Goal: Information Seeking & Learning: Check status

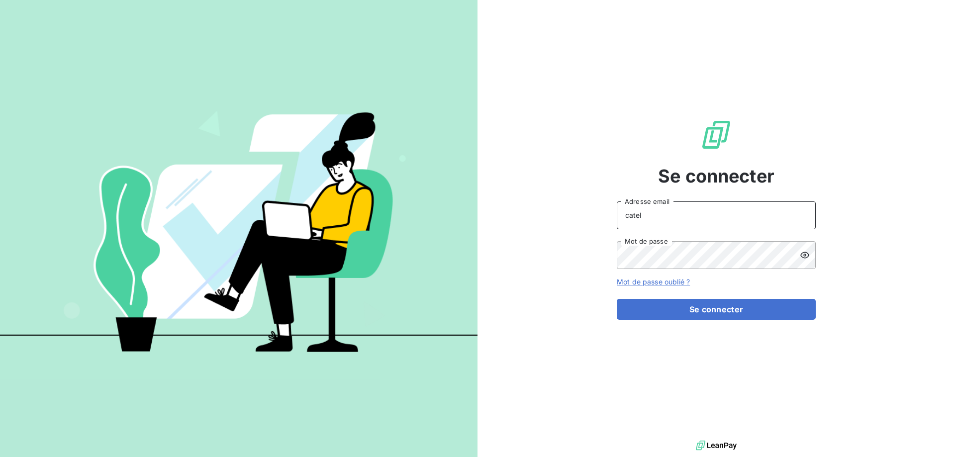
drag, startPoint x: 639, startPoint y: 216, endPoint x: 582, endPoint y: 203, distance: 58.8
click at [609, 215] on div "Se connecter catel Adresse email Mot de passe Mot de passe oublié ? Se connecter" at bounding box center [717, 219] width 478 height 438
type input "[PERSON_NAME][EMAIL_ADDRESS][DOMAIN_NAME]"
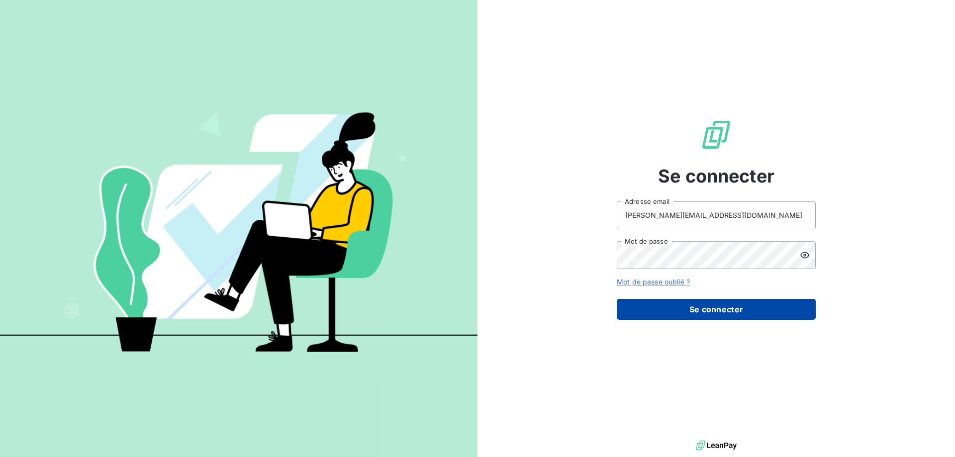
click at [722, 309] on button "Se connecter" at bounding box center [716, 309] width 199 height 21
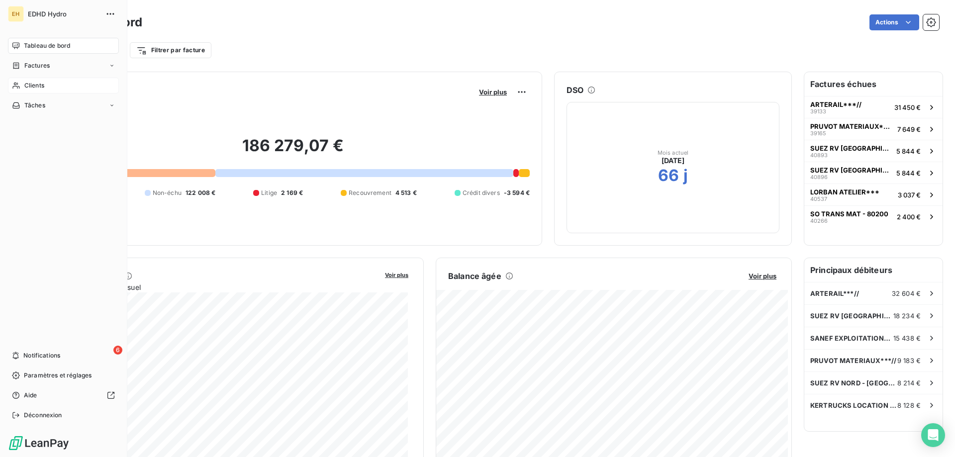
click at [37, 84] on span "Clients" at bounding box center [34, 85] width 20 height 9
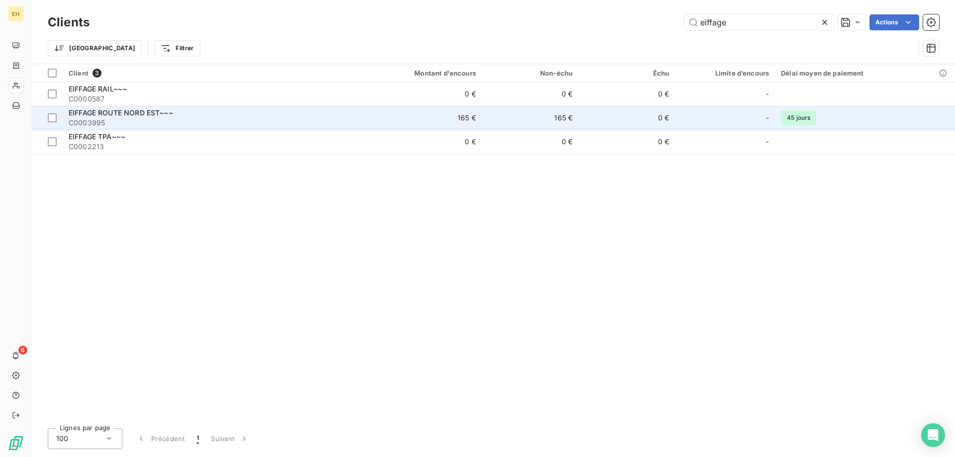
type input "eiffage"
click at [125, 113] on span "EIFFAGE ROUTE NORD EST~~~" at bounding box center [121, 112] width 104 height 8
